Goal: Transaction & Acquisition: Book appointment/travel/reservation

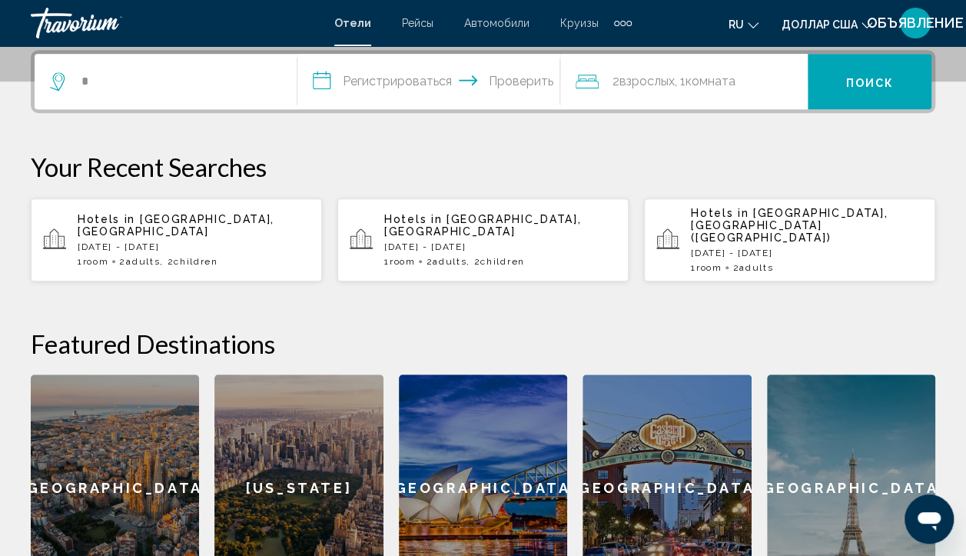
scroll to position [380, 0]
click at [488, 256] on span ", 2 Child Children" at bounding box center [496, 261] width 58 height 11
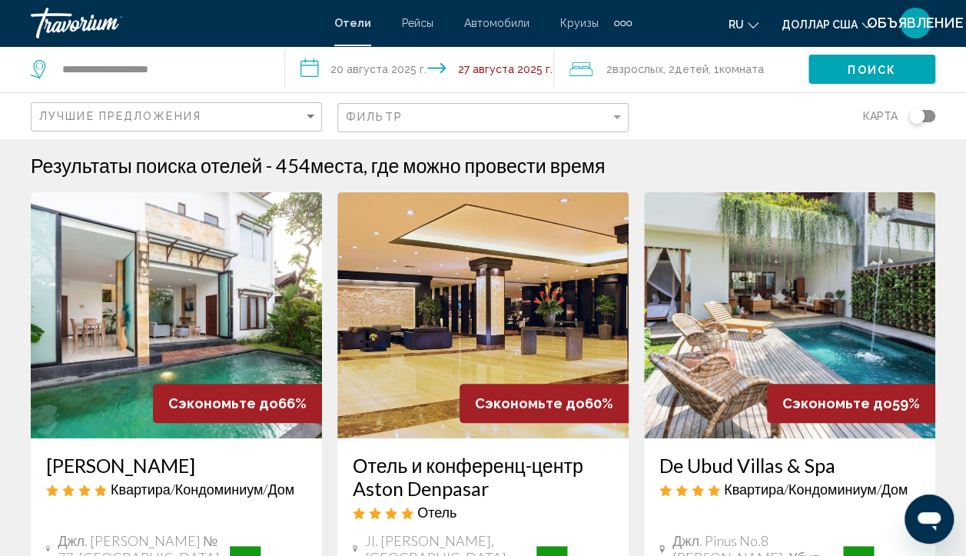
click at [753, 328] on img "Основное содержание" at bounding box center [789, 315] width 291 height 246
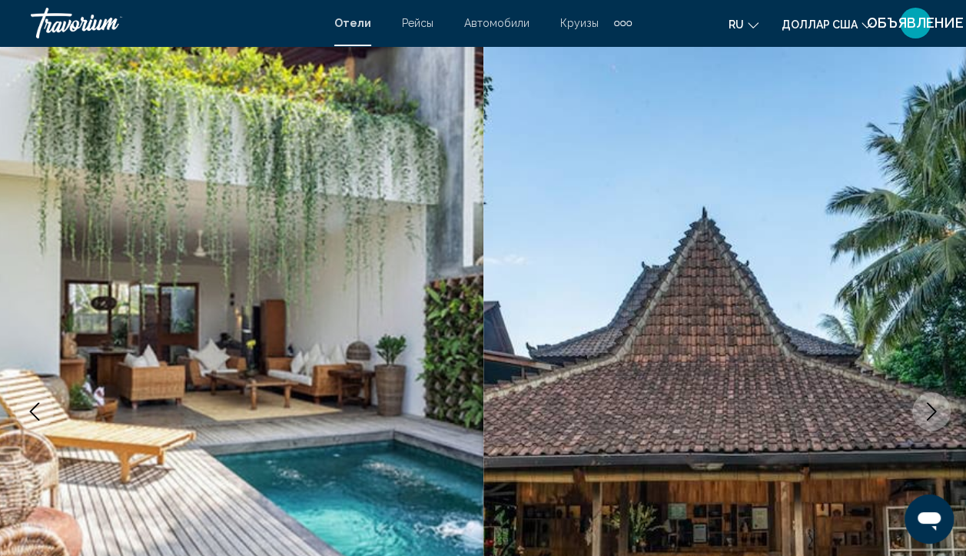
scroll to position [133, 0]
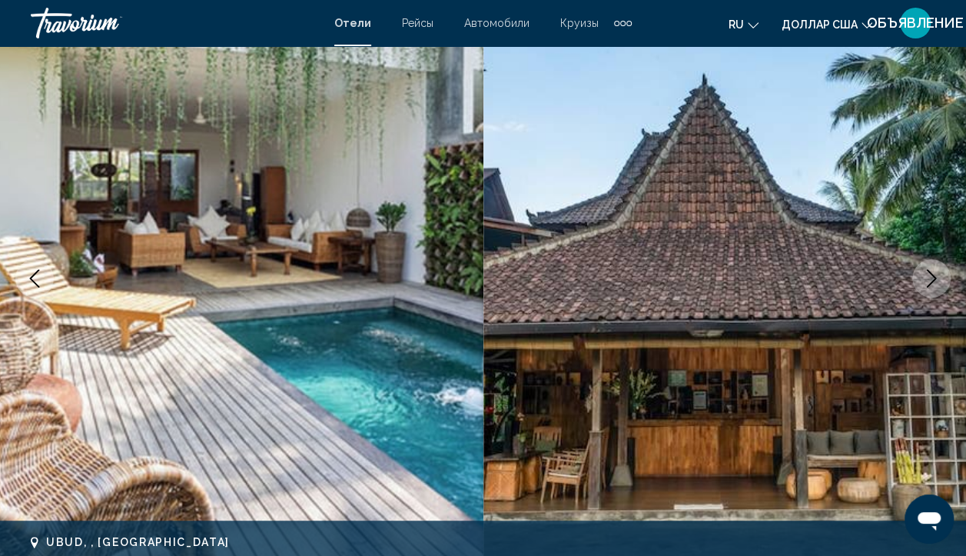
click at [937, 290] on button "Next image" at bounding box center [931, 278] width 38 height 38
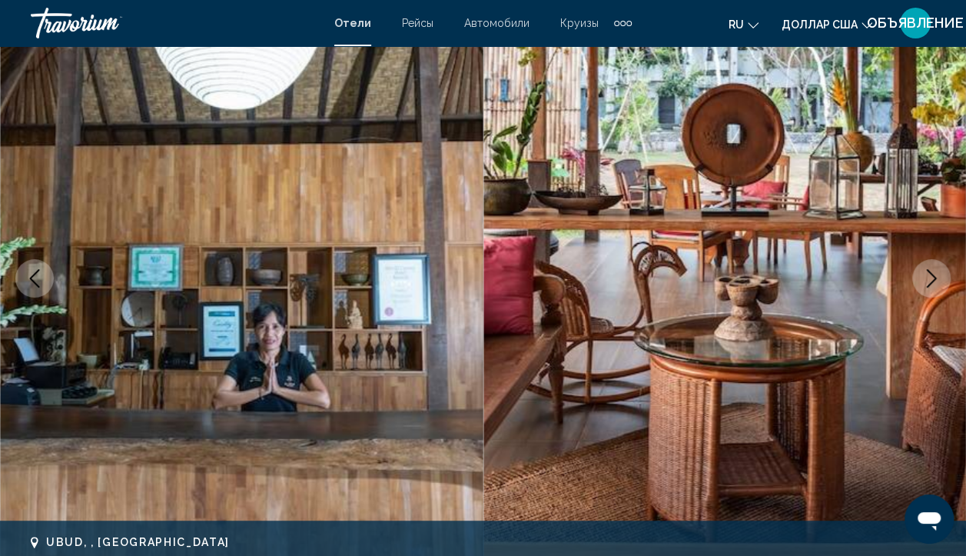
click at [937, 288] on button "Next image" at bounding box center [931, 278] width 38 height 38
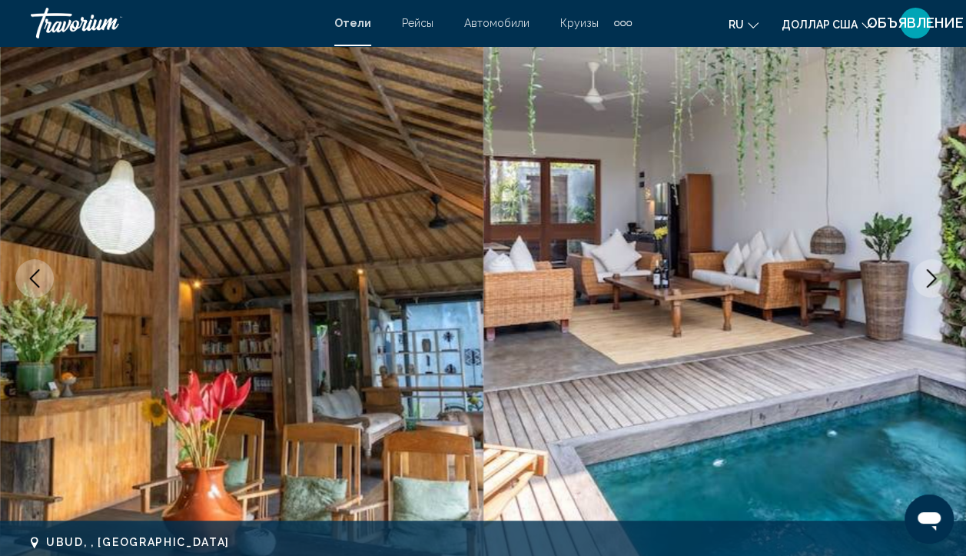
click at [937, 288] on button "Next image" at bounding box center [931, 278] width 38 height 38
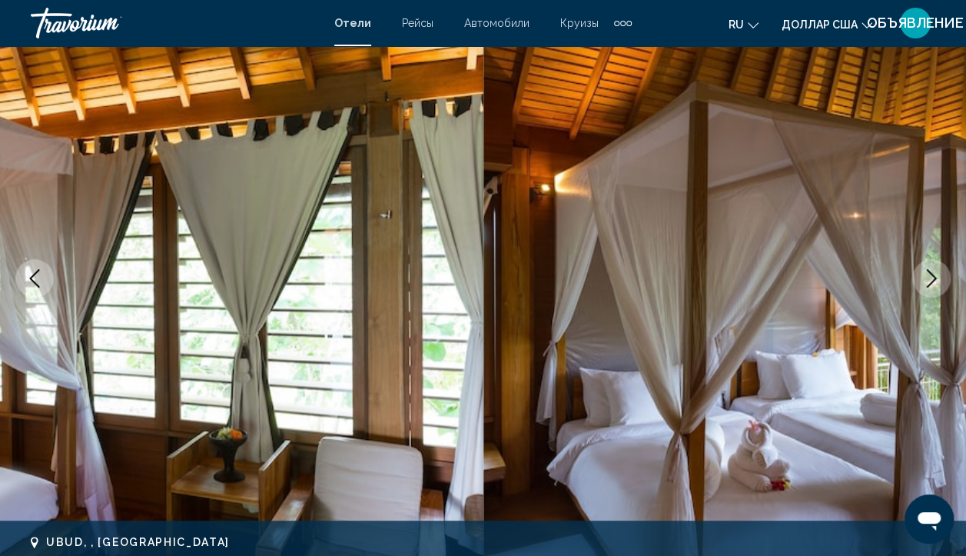
click at [937, 288] on button "Next image" at bounding box center [931, 278] width 38 height 38
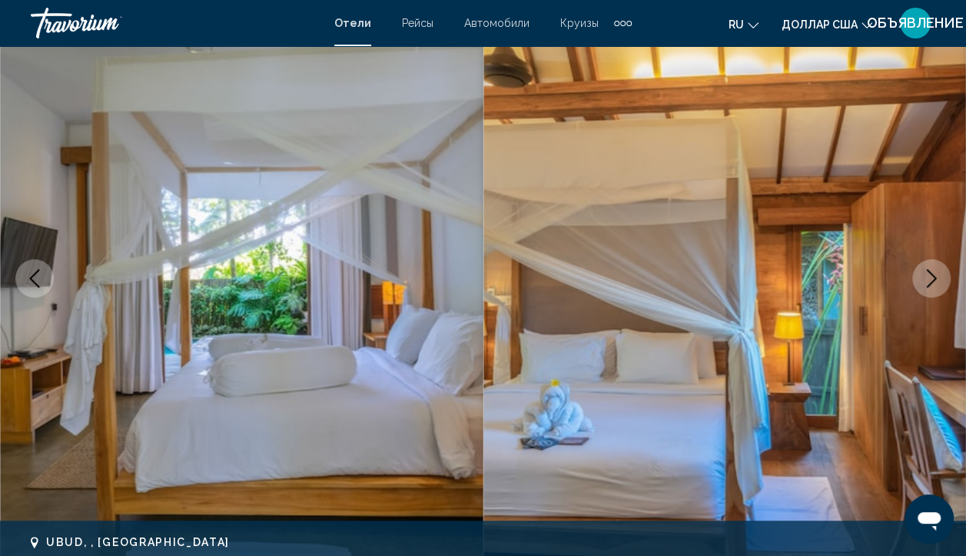
click at [931, 274] on icon "Next image" at bounding box center [931, 278] width 18 height 18
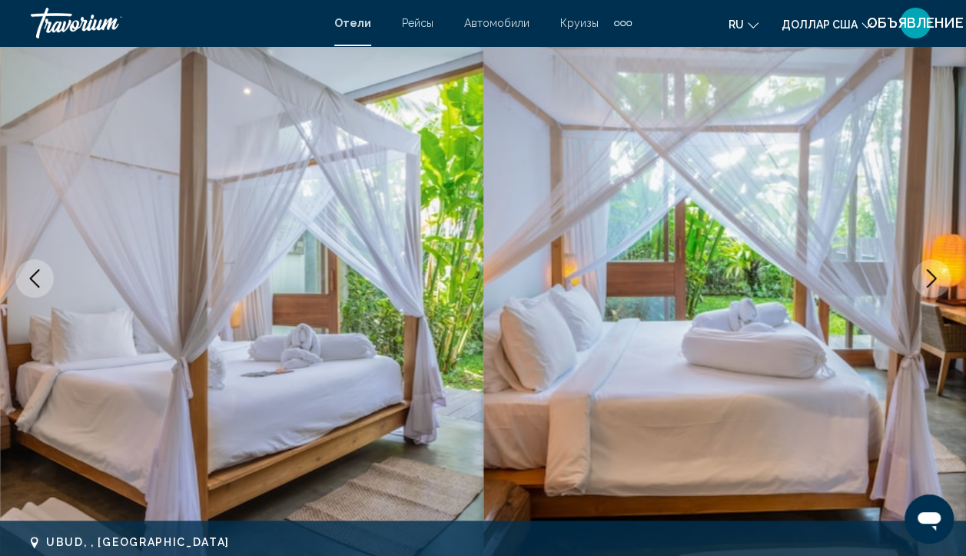
click at [931, 274] on icon "Next image" at bounding box center [931, 278] width 18 height 18
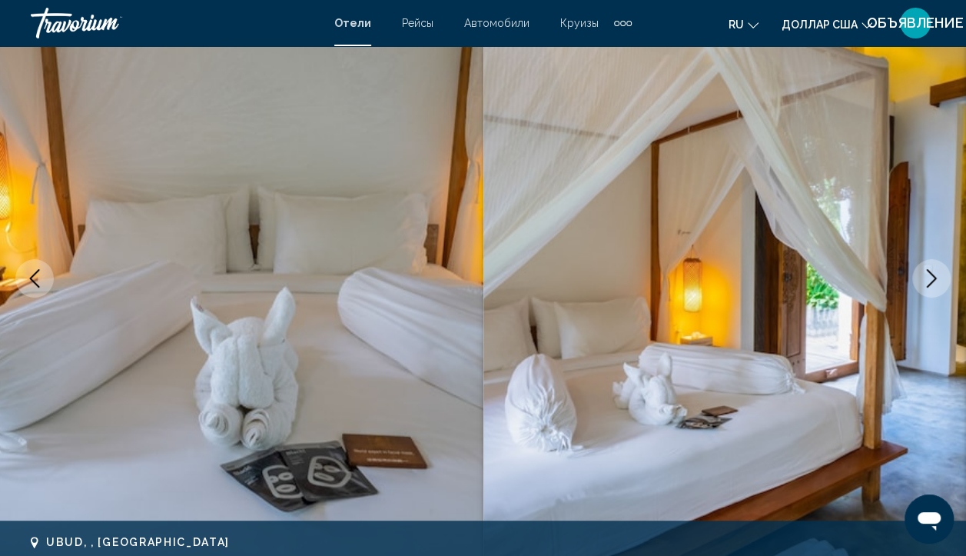
click at [931, 274] on icon "Next image" at bounding box center [931, 278] width 18 height 18
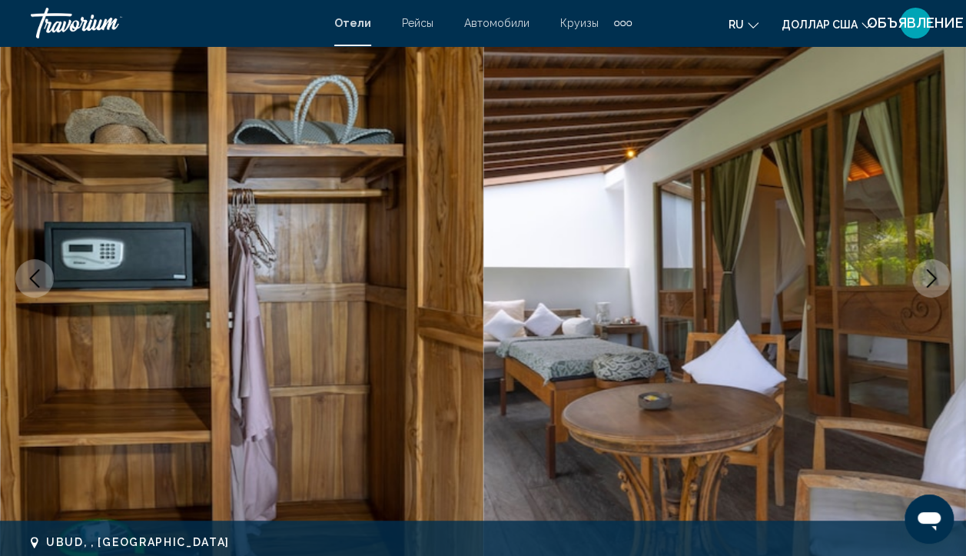
click at [931, 274] on icon "Next image" at bounding box center [931, 278] width 18 height 18
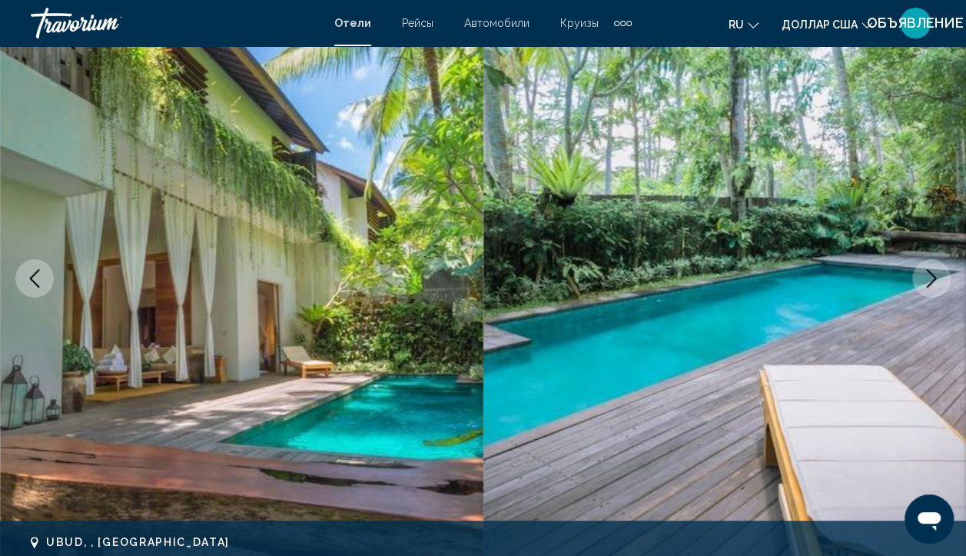
click at [931, 274] on icon "Next image" at bounding box center [931, 278] width 18 height 18
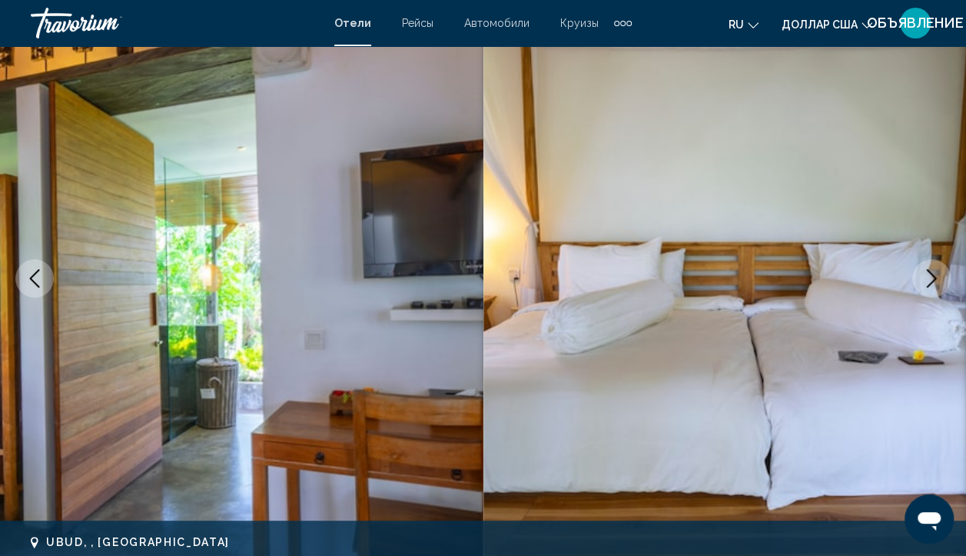
click at [931, 274] on icon "Next image" at bounding box center [931, 278] width 18 height 18
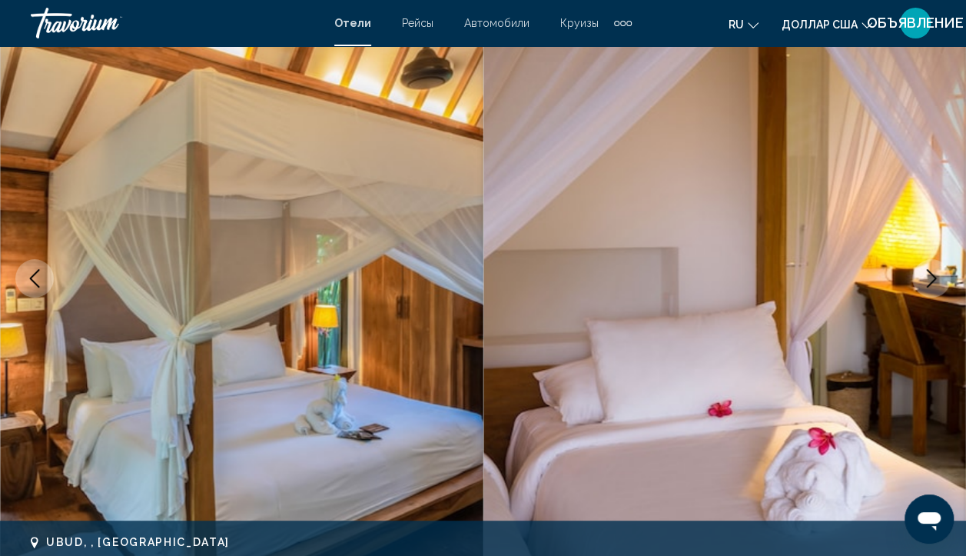
click at [931, 274] on icon "Next image" at bounding box center [931, 278] width 18 height 18
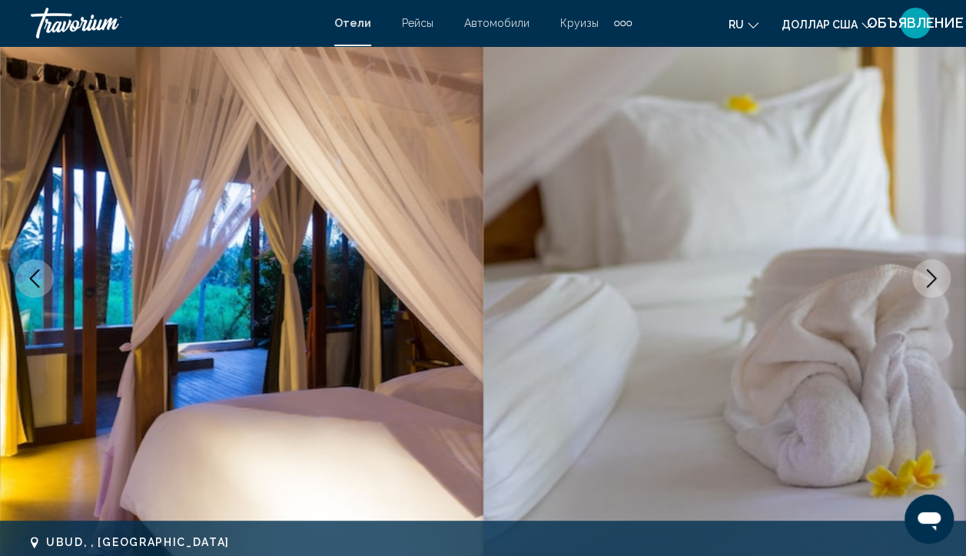
click at [931, 274] on icon "Next image" at bounding box center [931, 278] width 18 height 18
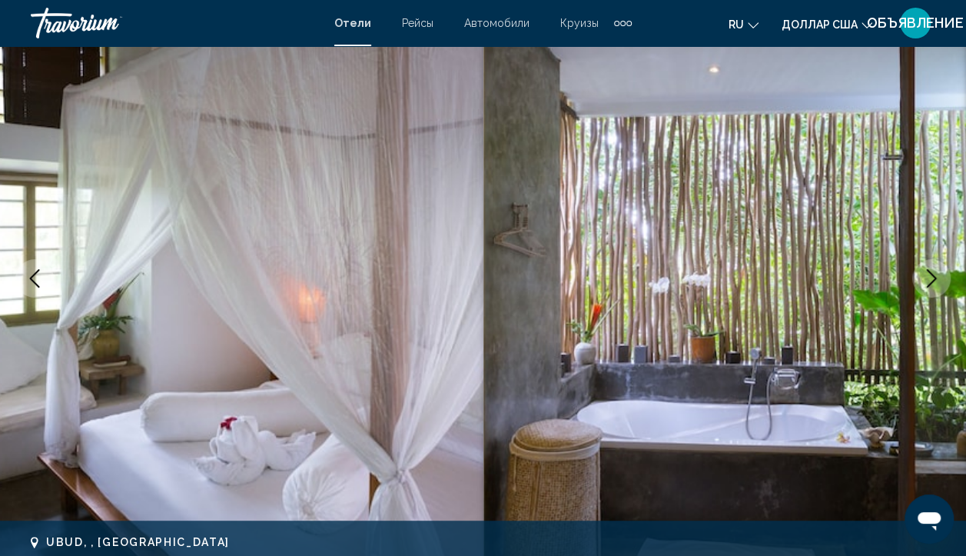
click at [931, 274] on icon "Next image" at bounding box center [931, 278] width 18 height 18
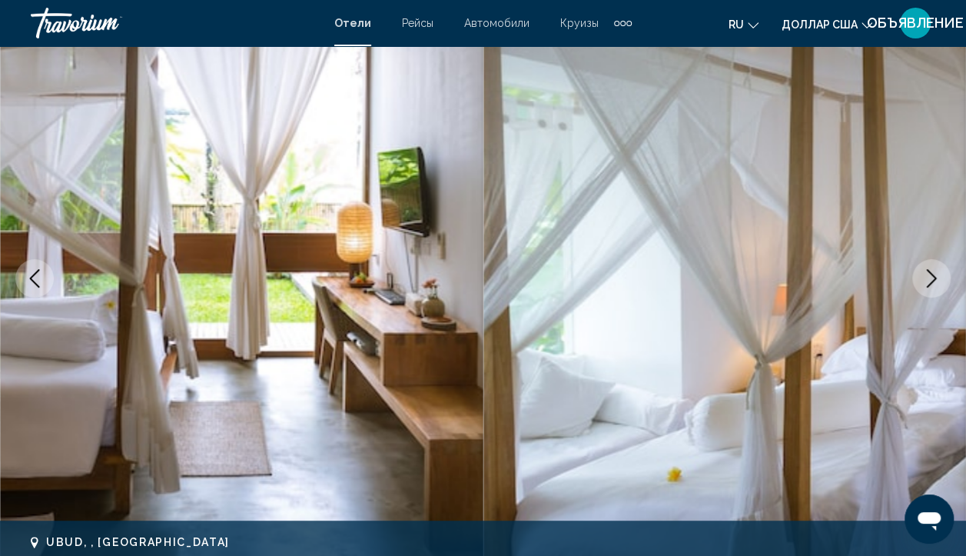
click at [931, 274] on icon "Next image" at bounding box center [931, 278] width 18 height 18
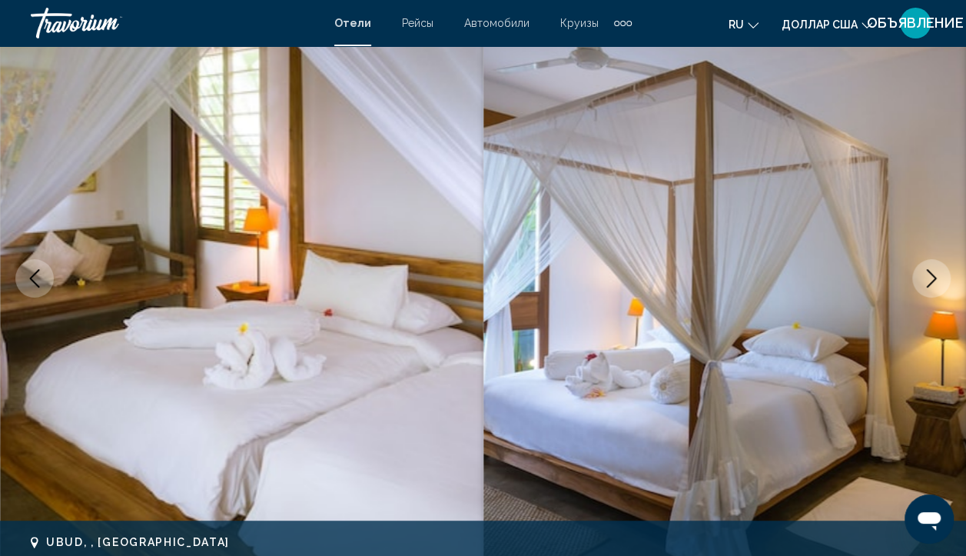
click at [931, 274] on icon "Next image" at bounding box center [931, 278] width 18 height 18
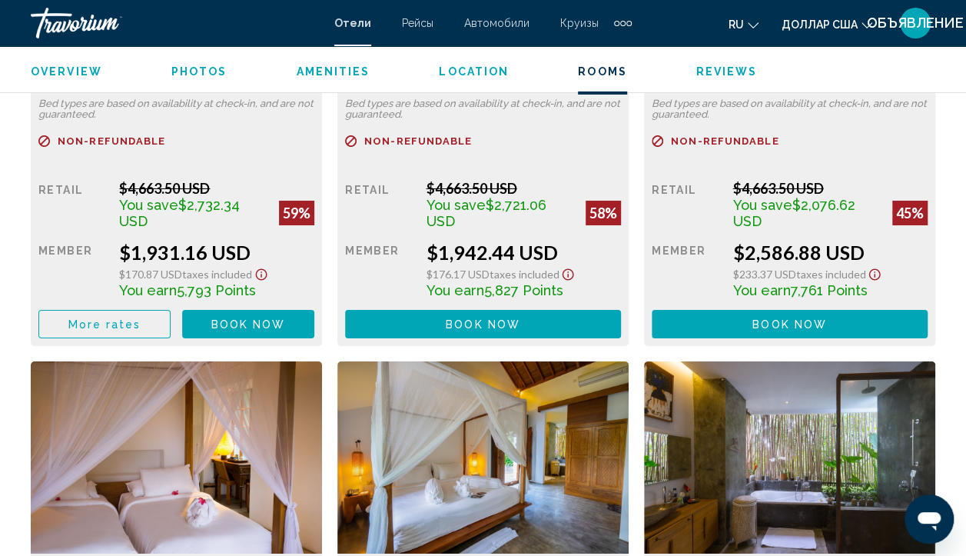
scroll to position [2285, 0]
